Goal: Navigation & Orientation: Understand site structure

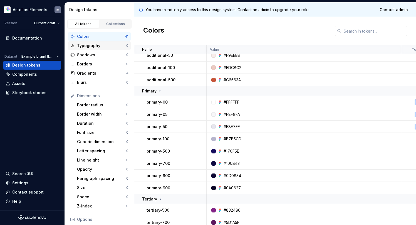
scroll to position [13, 0]
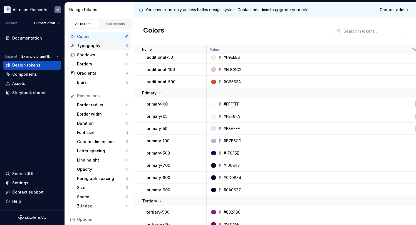
click at [92, 45] on div "Typography" at bounding box center [101, 46] width 49 height 6
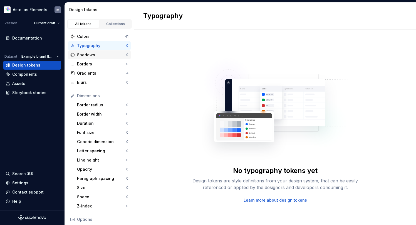
click at [91, 54] on div "Shadows" at bounding box center [101, 55] width 49 height 6
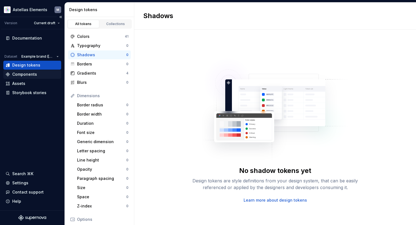
click at [22, 74] on div "Components" at bounding box center [24, 74] width 25 height 6
